Goal: Task Accomplishment & Management: Complete application form

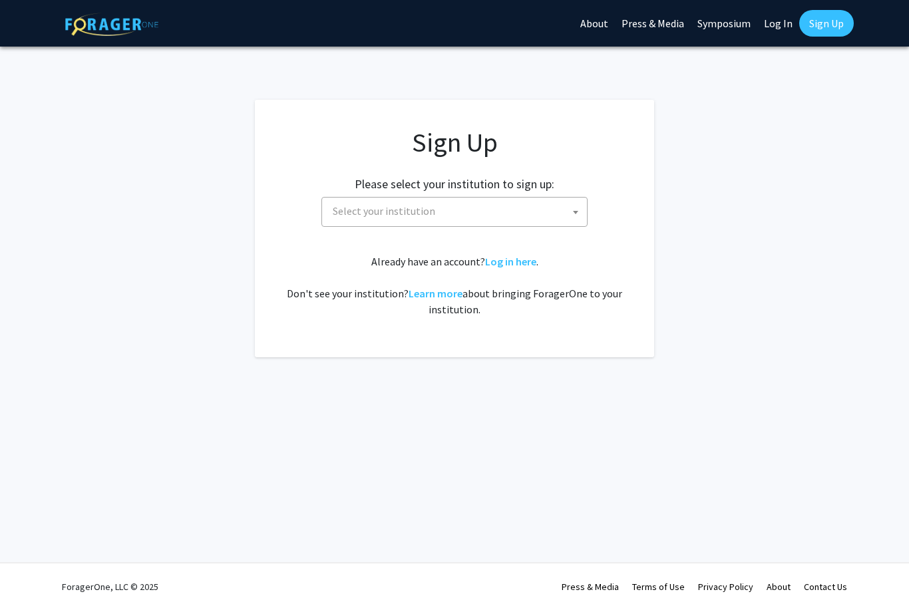
click at [543, 217] on span "Select your institution" at bounding box center [456, 211] width 259 height 27
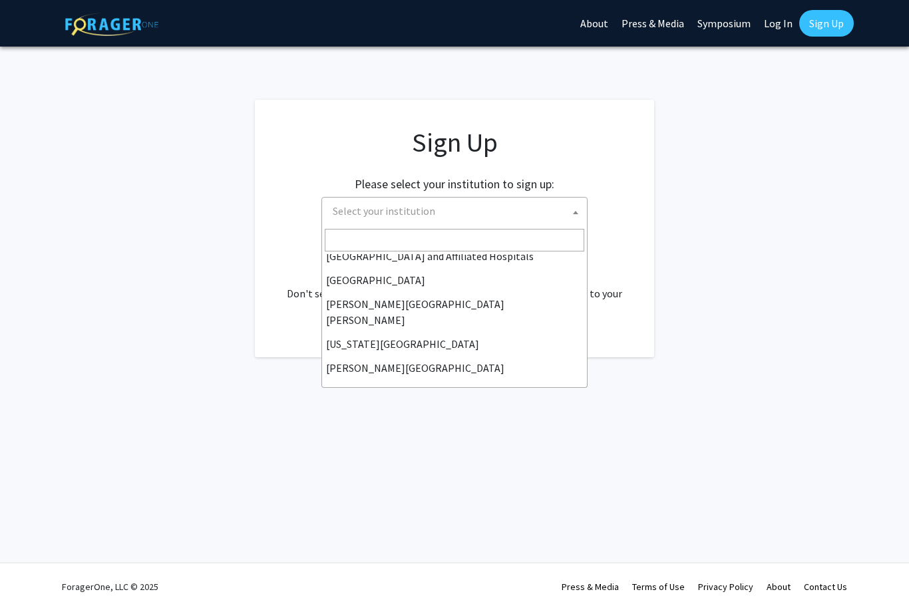
scroll to position [224, 0]
select select "1"
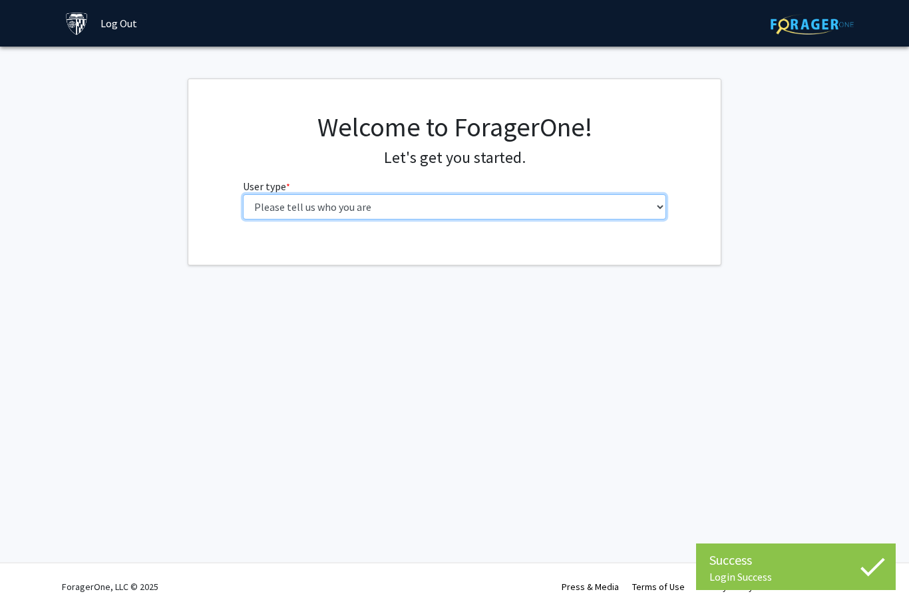
click at [534, 202] on select "Please tell us who you are Undergraduate Student Master's Student Doctoral Cand…" at bounding box center [455, 206] width 424 height 25
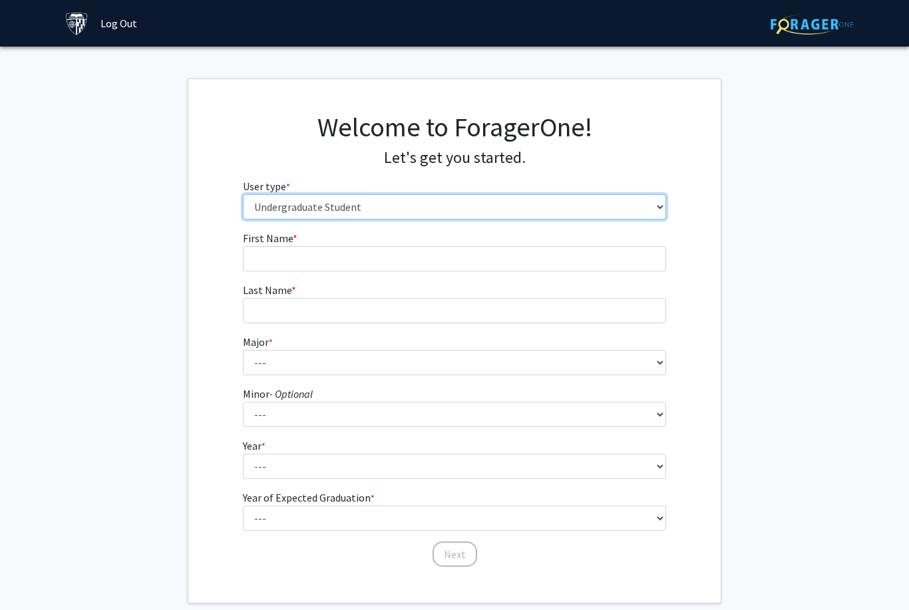
click at [583, 210] on select "Please tell us who you are Undergraduate Student Master's Student Doctoral Cand…" at bounding box center [455, 206] width 424 height 25
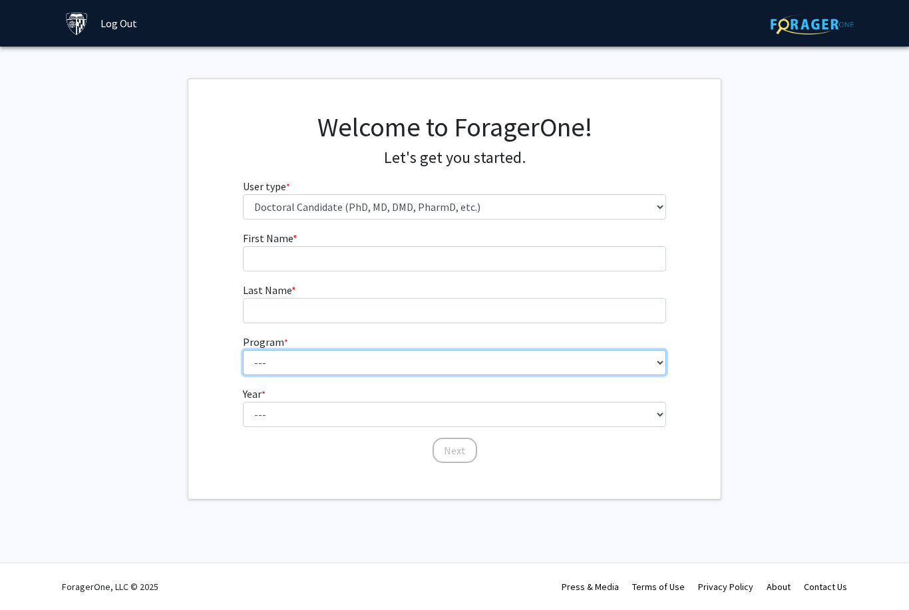
click at [520, 359] on select "--- Adult-Gerontological Acute Care Nurse Practitioner Adult-Gerontological Cri…" at bounding box center [455, 362] width 424 height 25
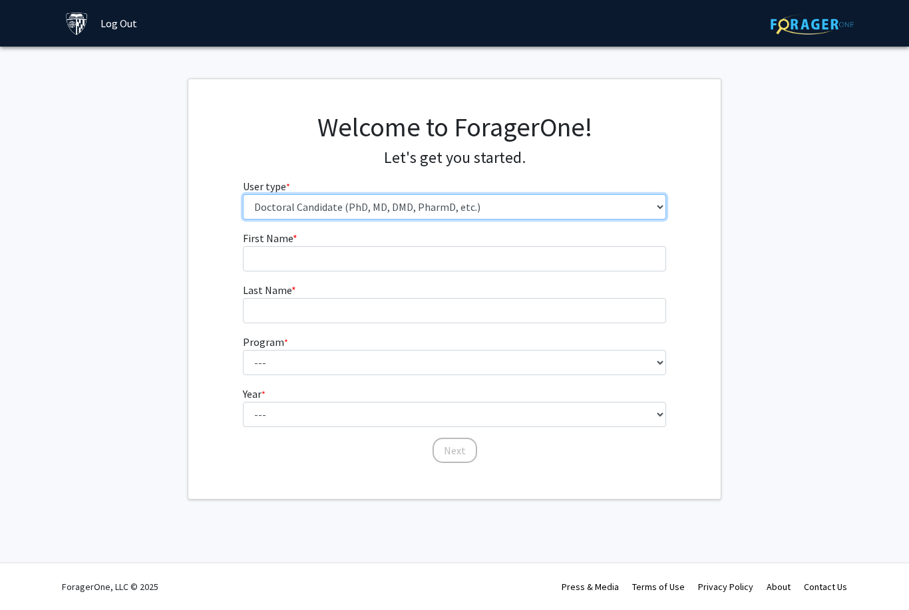
click at [597, 206] on select "Please tell us who you are Undergraduate Student Master's Student Doctoral Cand…" at bounding box center [455, 206] width 424 height 25
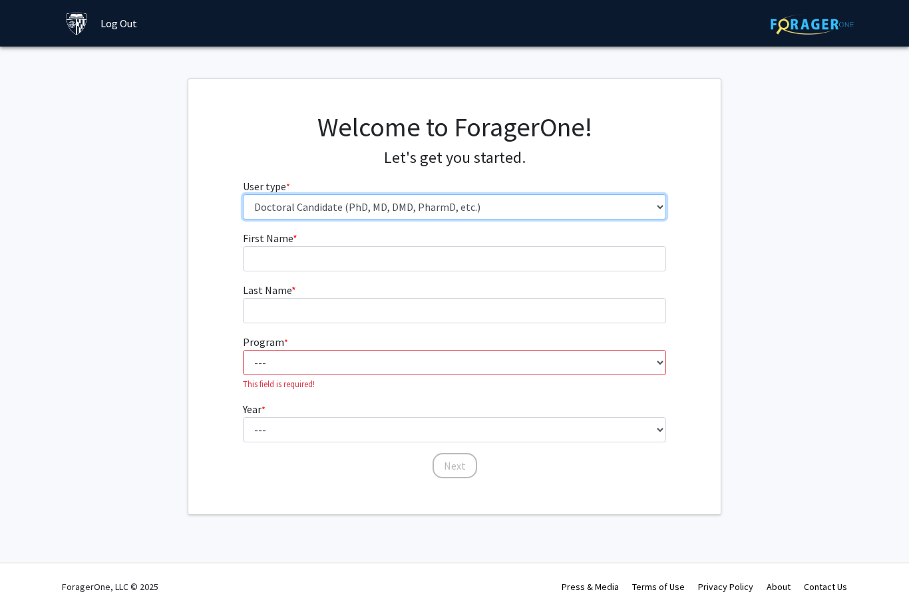
select select "4: postDoc"
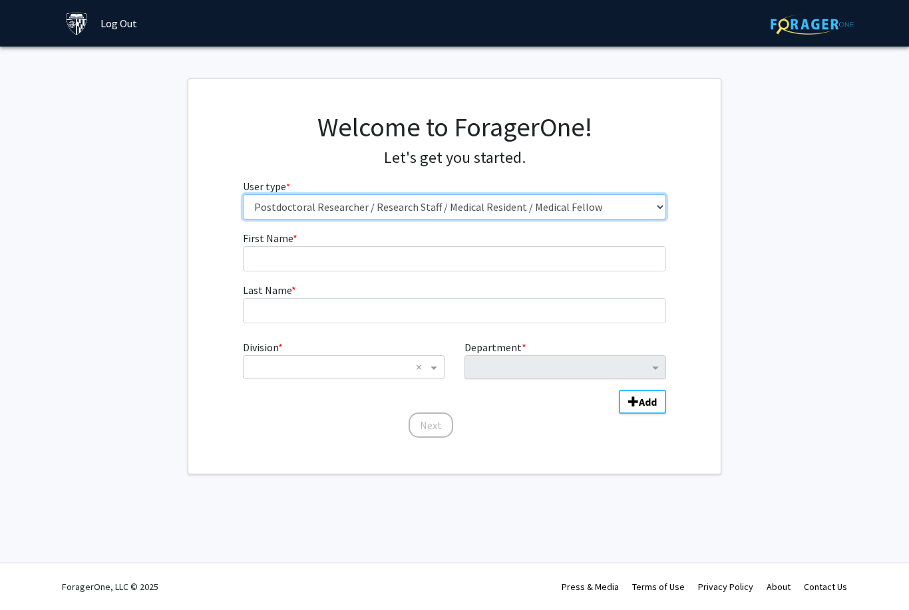
click at [572, 377] on div "Department" at bounding box center [565, 367] width 202 height 24
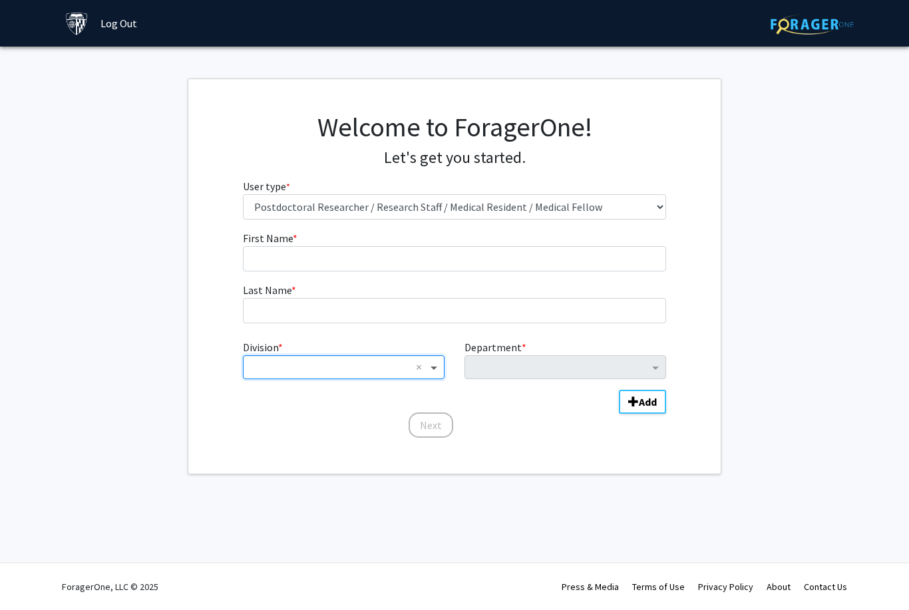
click at [432, 366] on span "Division" at bounding box center [435, 367] width 17 height 16
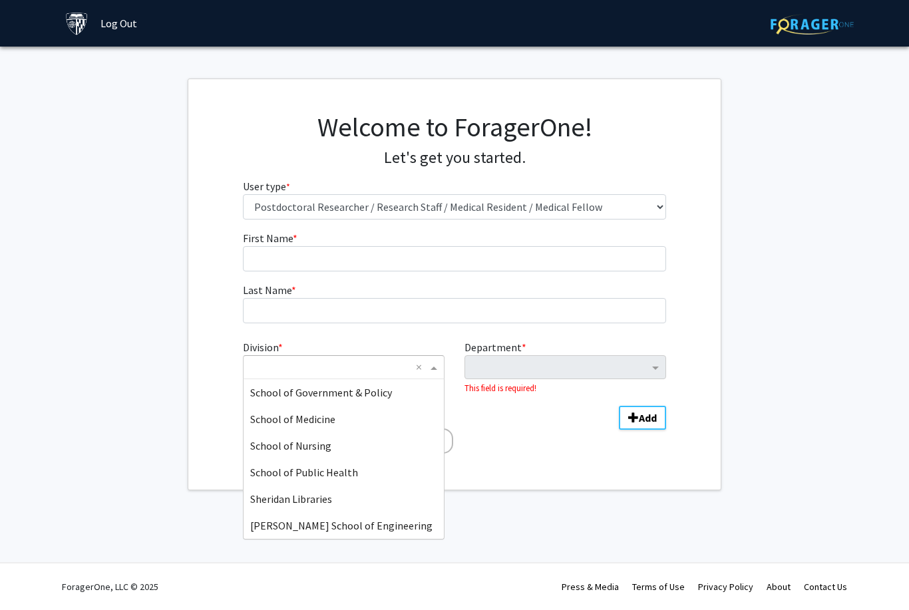
scroll to position [319, 0]
click at [315, 444] on span "School of Nursing" at bounding box center [290, 445] width 81 height 13
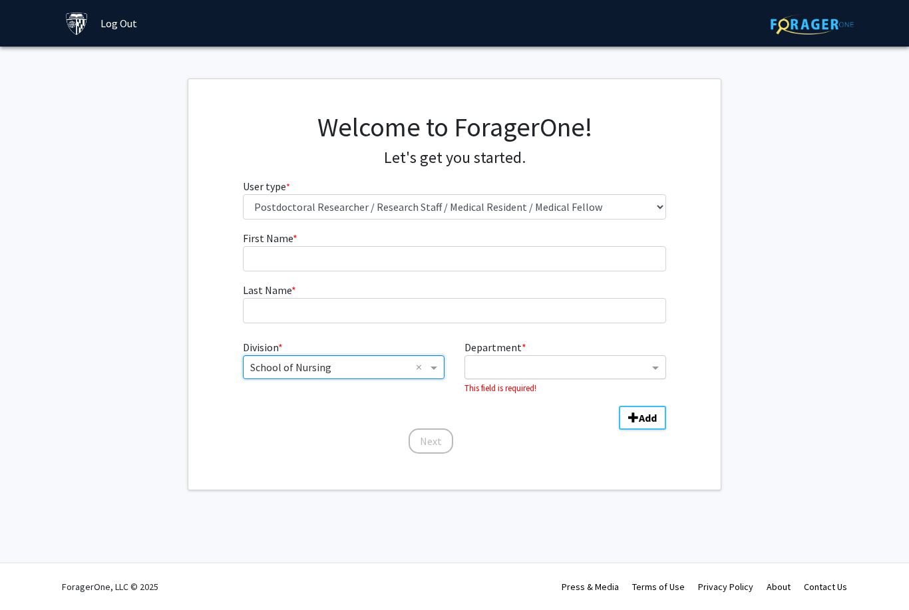
click at [580, 364] on input "Department" at bounding box center [560, 368] width 177 height 16
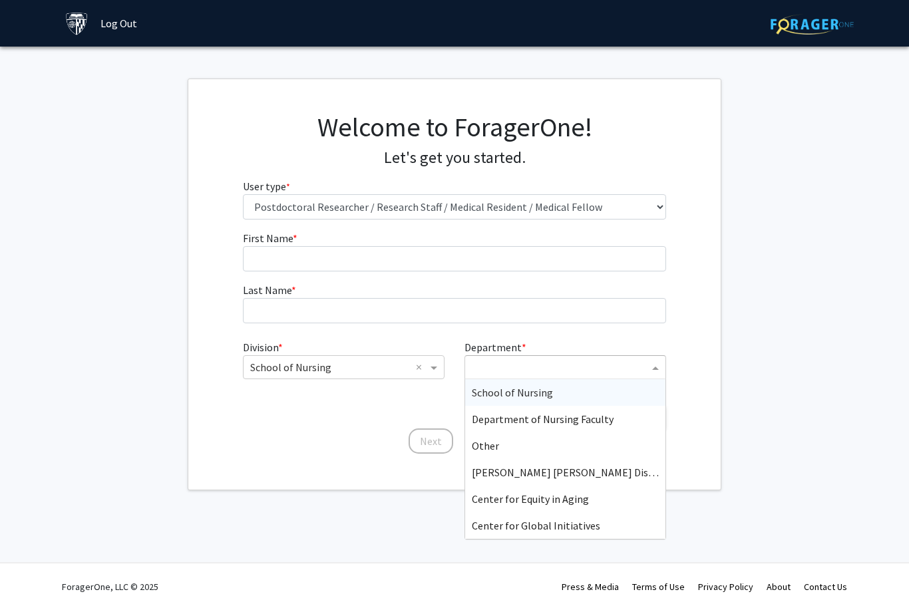
scroll to position [0, 0]
click at [589, 445] on div "Other" at bounding box center [565, 445] width 200 height 27
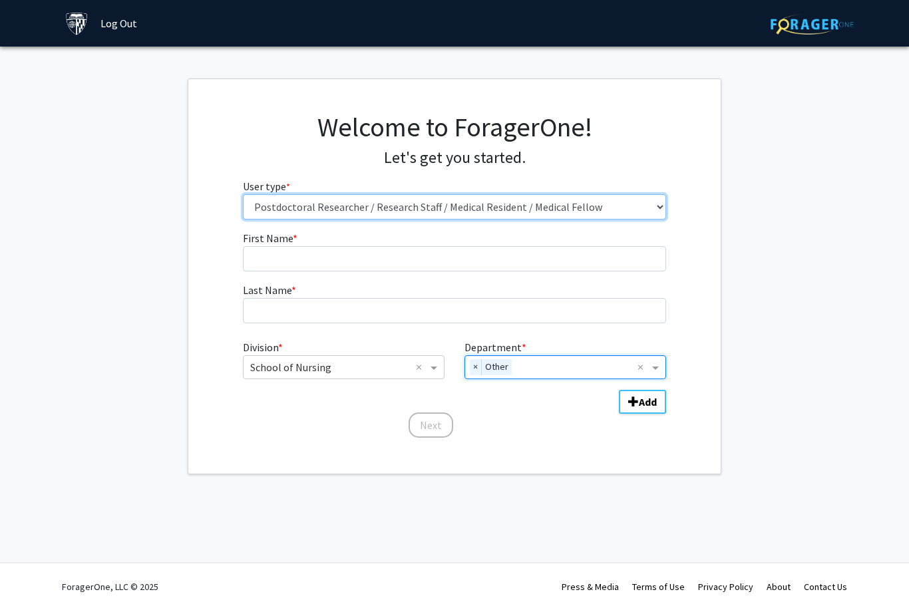
click at [634, 203] on select "Please tell us who you are Undergraduate Student Master's Student Doctoral Cand…" at bounding box center [455, 206] width 424 height 25
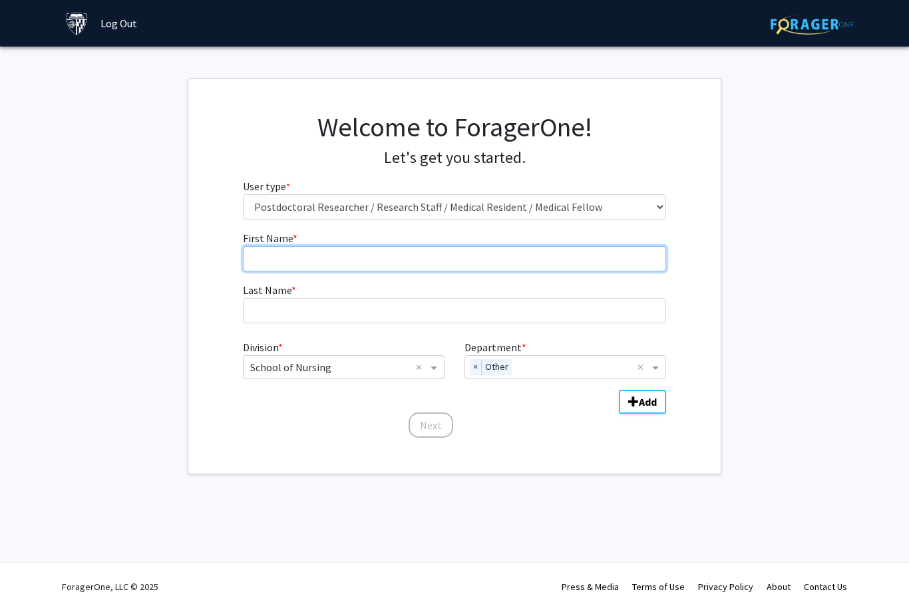
click at [590, 269] on input "First Name * required" at bounding box center [455, 258] width 424 height 25
type input "Karima"
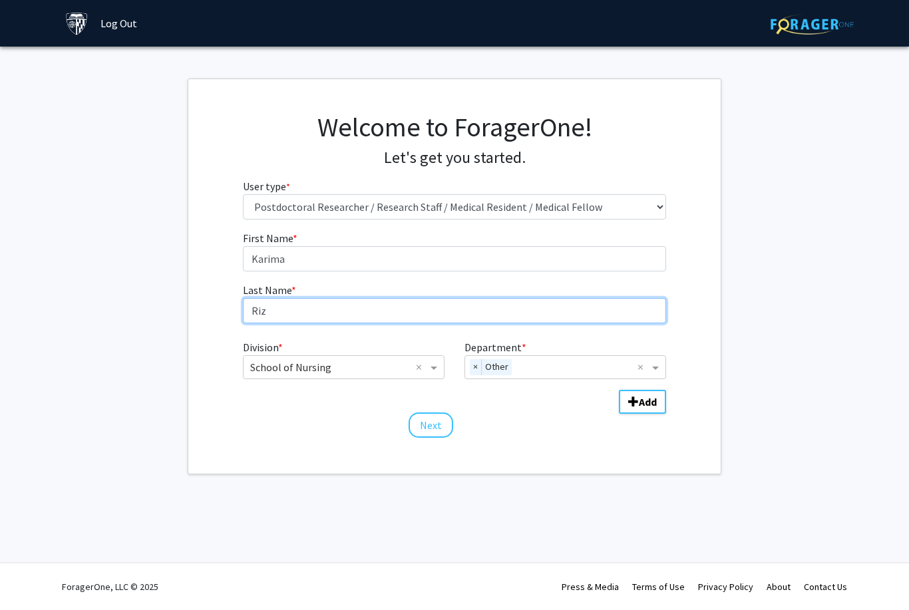
type input "Rizk"
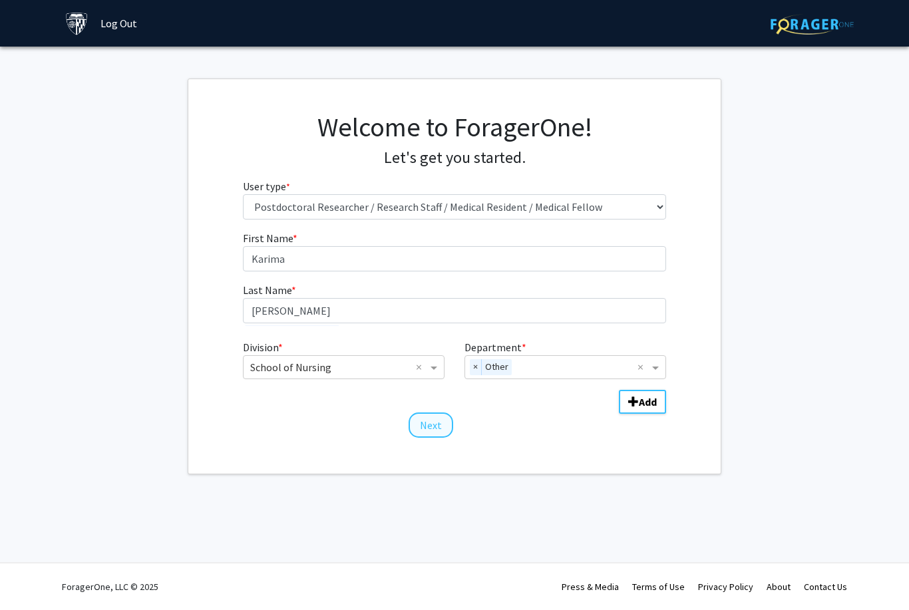
click at [436, 424] on button "Next" at bounding box center [430, 424] width 45 height 25
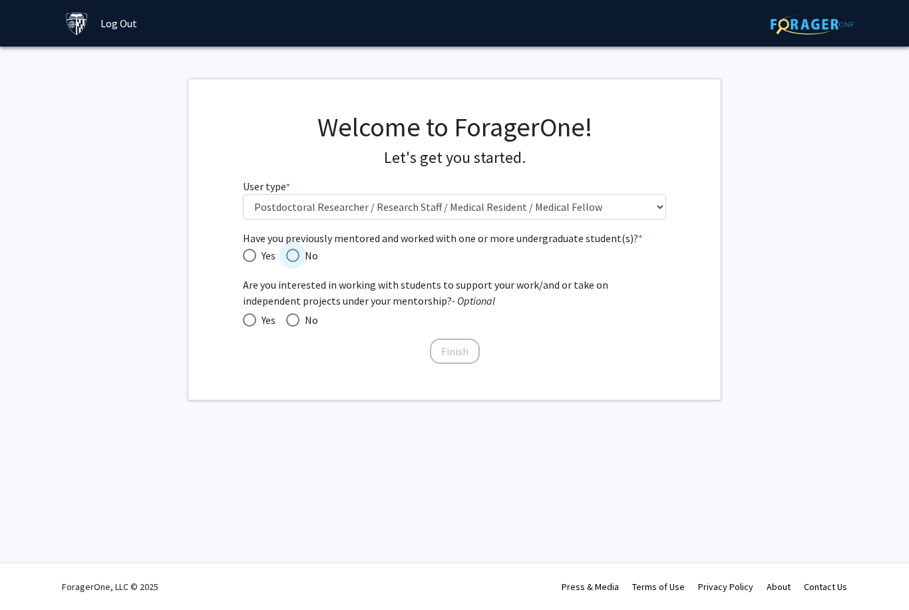
click at [303, 256] on span "No" at bounding box center [308, 255] width 19 height 16
click at [299, 256] on input "No" at bounding box center [292, 255] width 13 height 13
radio input "true"
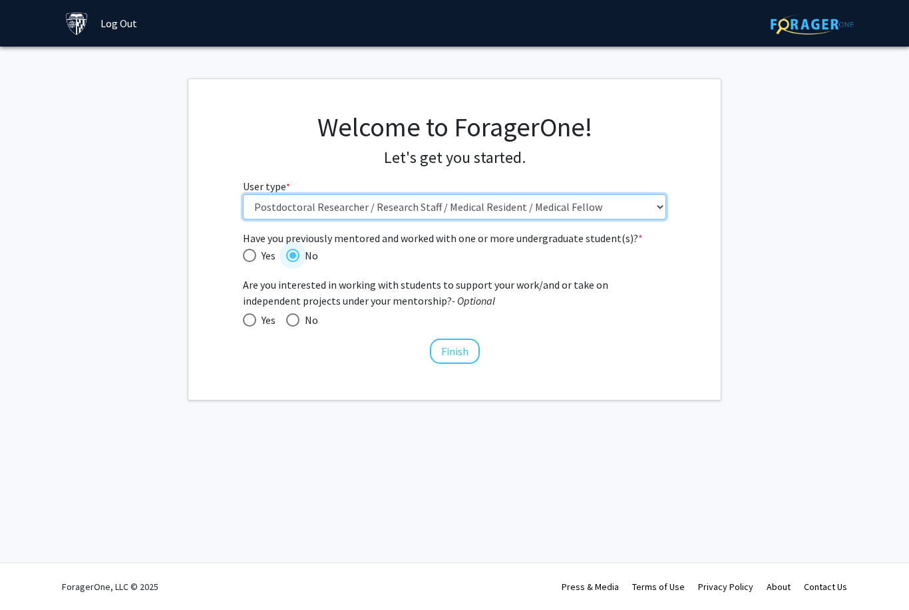
click at [477, 205] on select "Please tell us who you are Undergraduate Student Master's Student Doctoral Cand…" at bounding box center [455, 206] width 424 height 25
select select "1: undergrad"
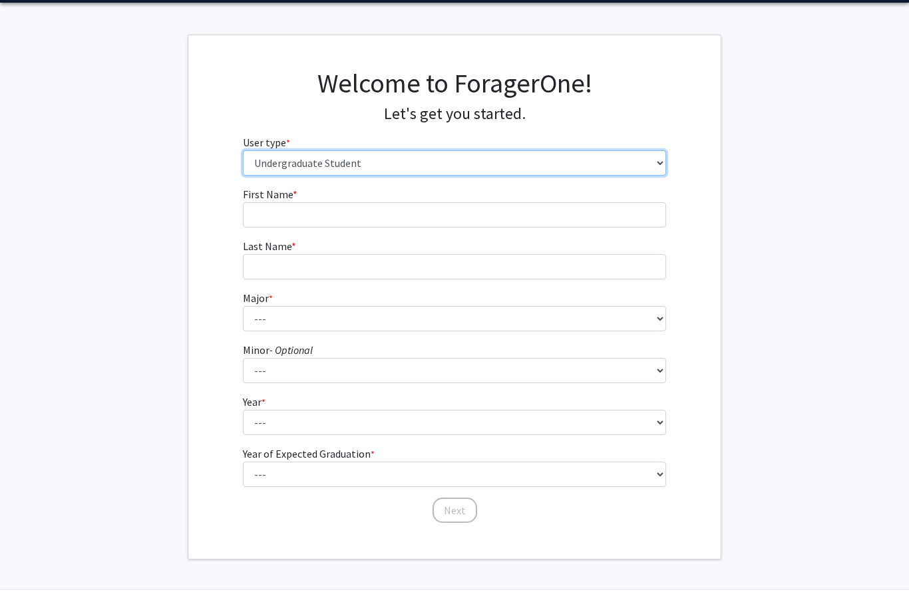
scroll to position [27, 0]
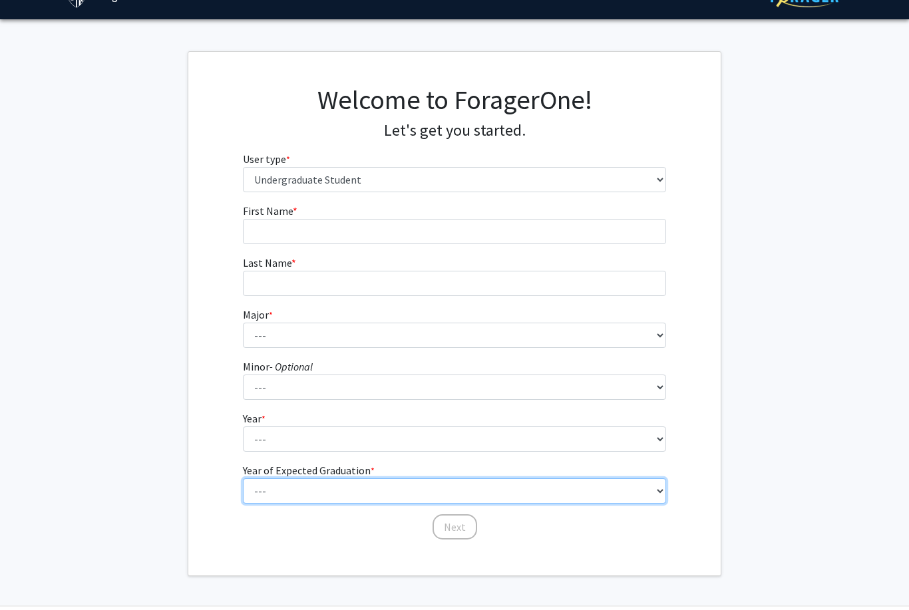
click at [439, 452] on select "--- 2025 2026 2027 2028 2029 2030 2031 2032 2033 2034" at bounding box center [455, 438] width 424 height 25
